Goal: Navigation & Orientation: Find specific page/section

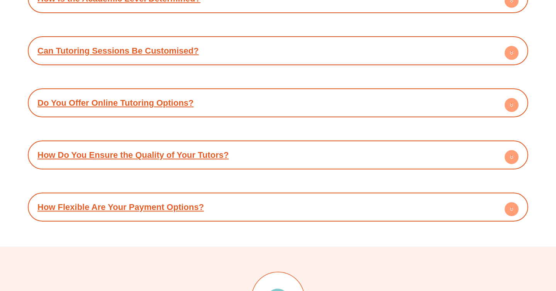
scroll to position [3944, 0]
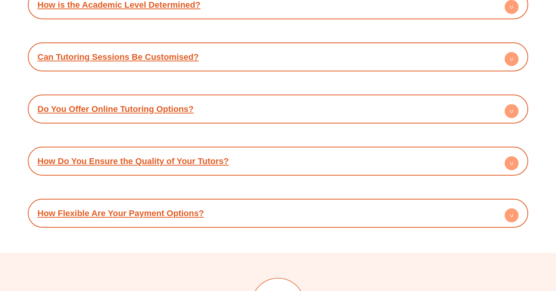
click at [513, 104] on circle at bounding box center [511, 111] width 14 height 14
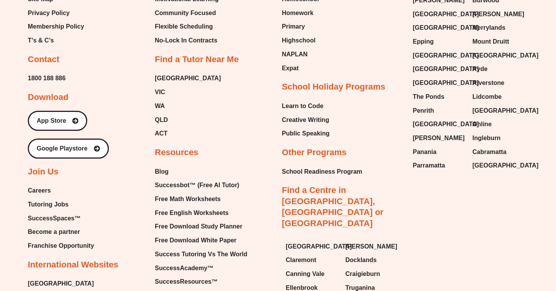
scroll to position [4514, 0]
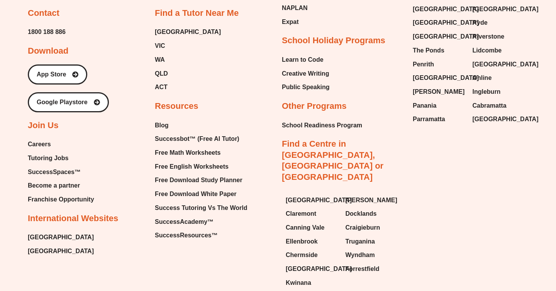
click at [41, 152] on span "Tutoring Jobs" at bounding box center [48, 158] width 41 height 12
